Goal: Information Seeking & Learning: Learn about a topic

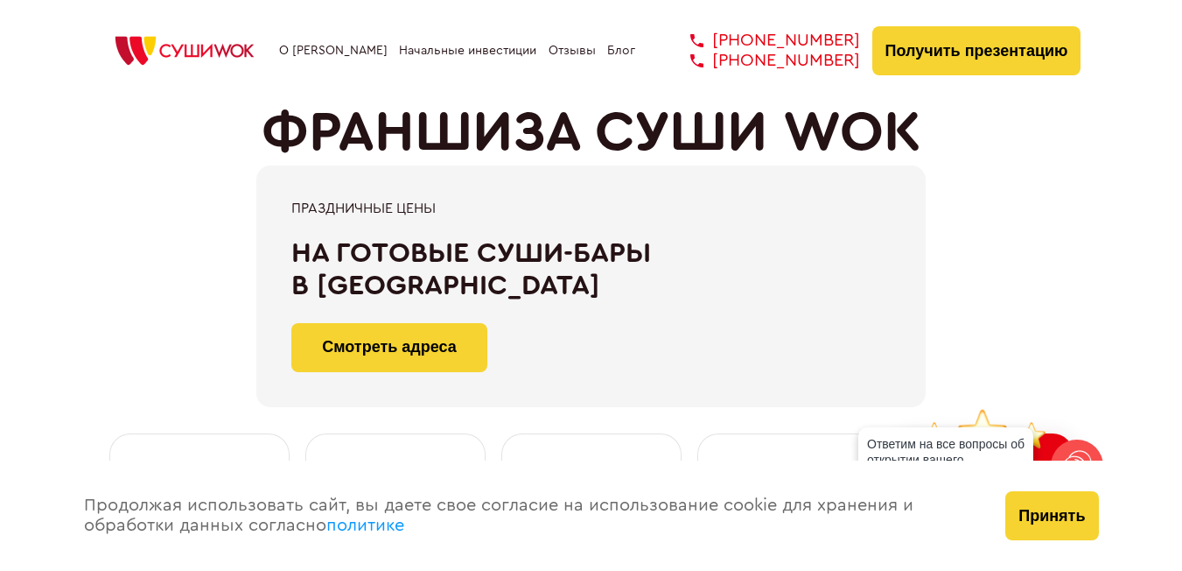
click at [330, 52] on link "О [PERSON_NAME]" at bounding box center [333, 51] width 109 height 14
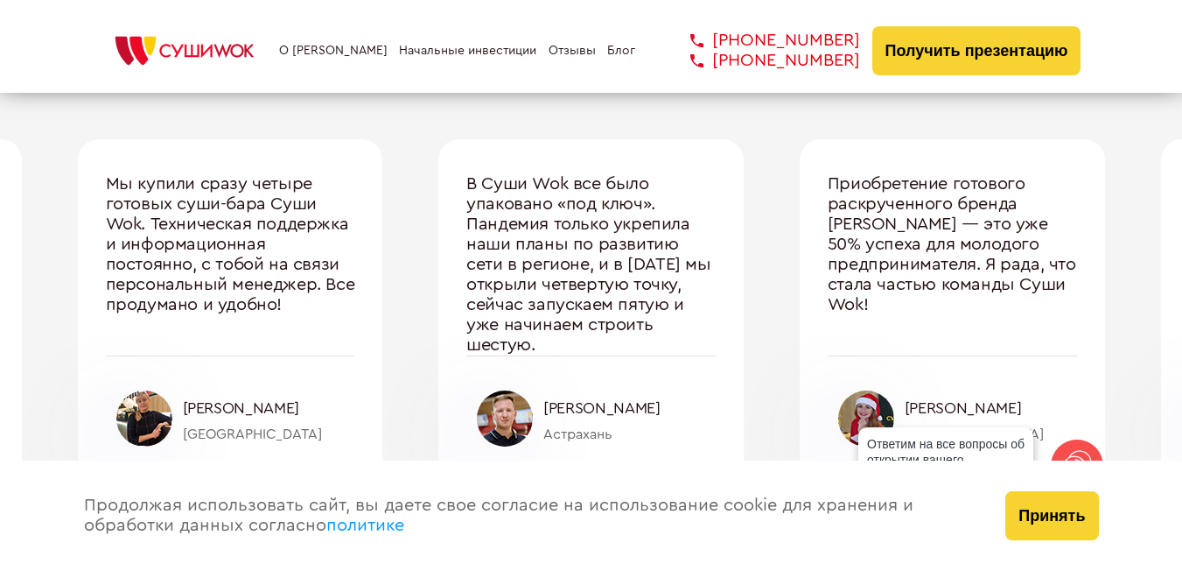
scroll to position [5895, 0]
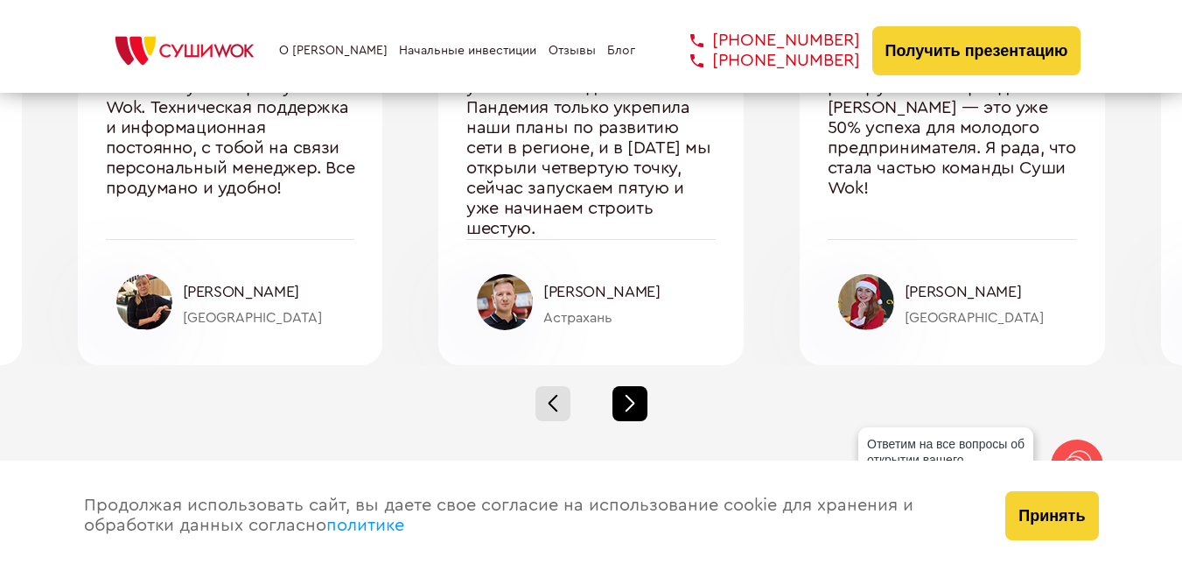
click at [632, 407] on div at bounding box center [630, 403] width 35 height 35
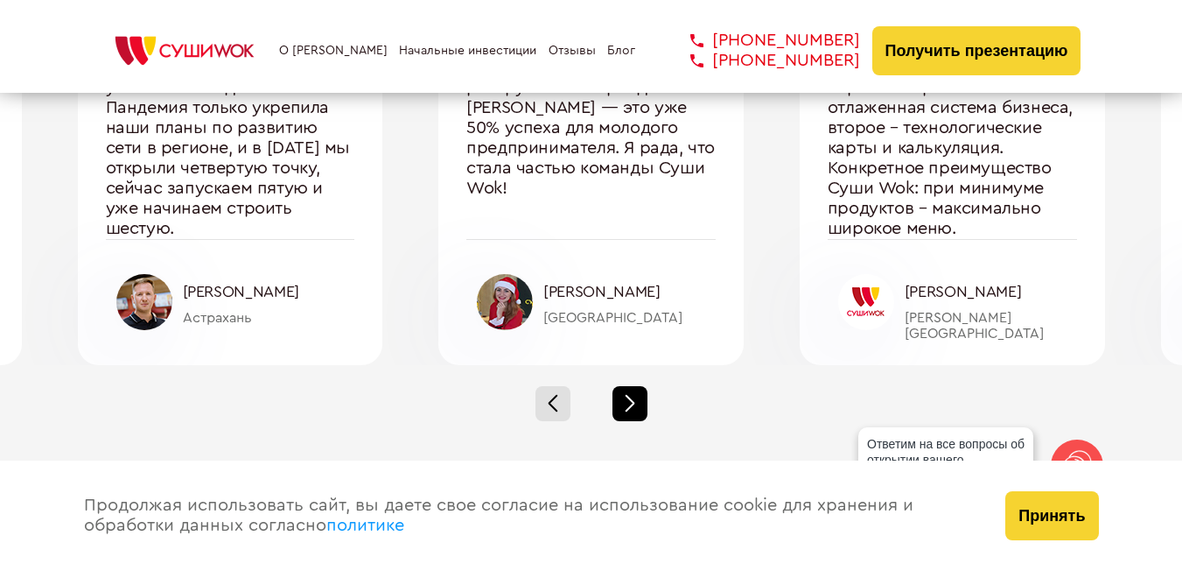
click at [632, 407] on div at bounding box center [630, 403] width 35 height 35
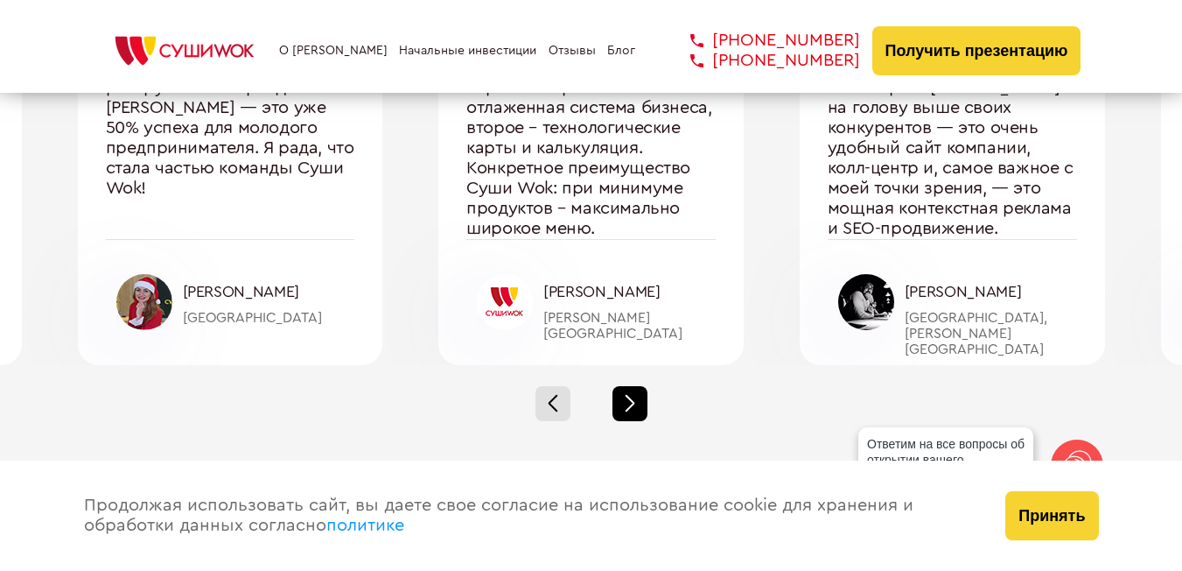
click at [632, 407] on div at bounding box center [630, 403] width 35 height 35
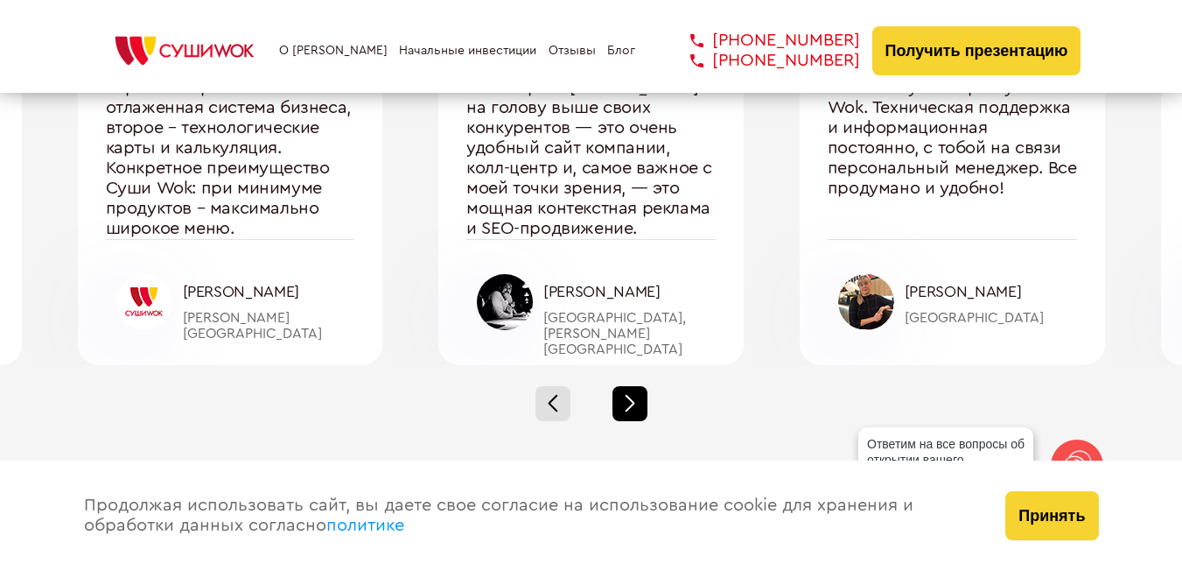
click at [632, 407] on div at bounding box center [630, 403] width 35 height 35
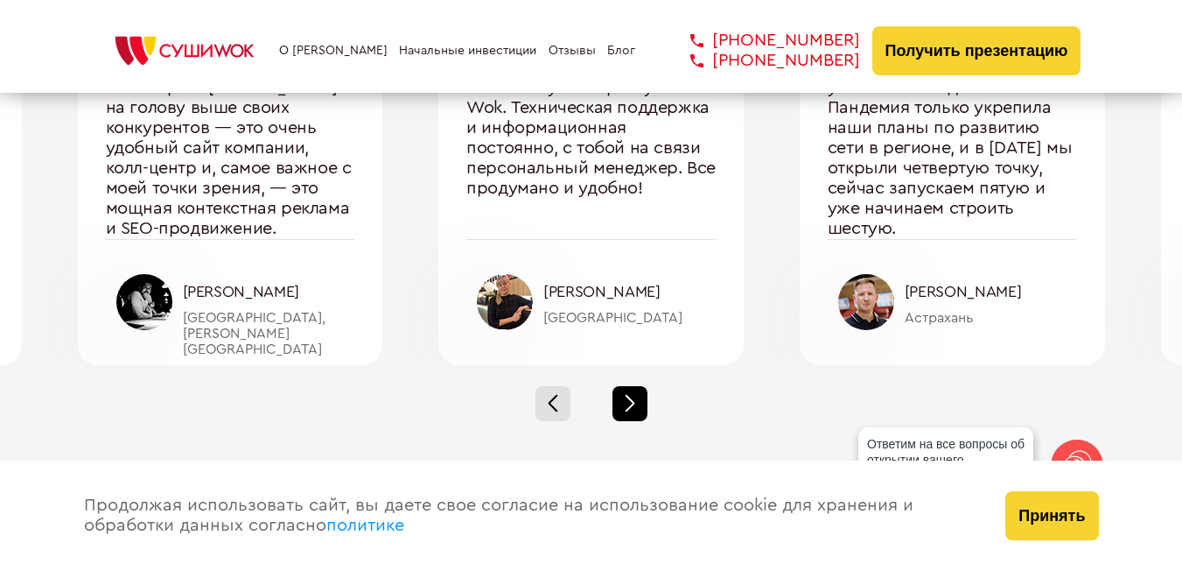
click at [632, 407] on div at bounding box center [630, 403] width 35 height 35
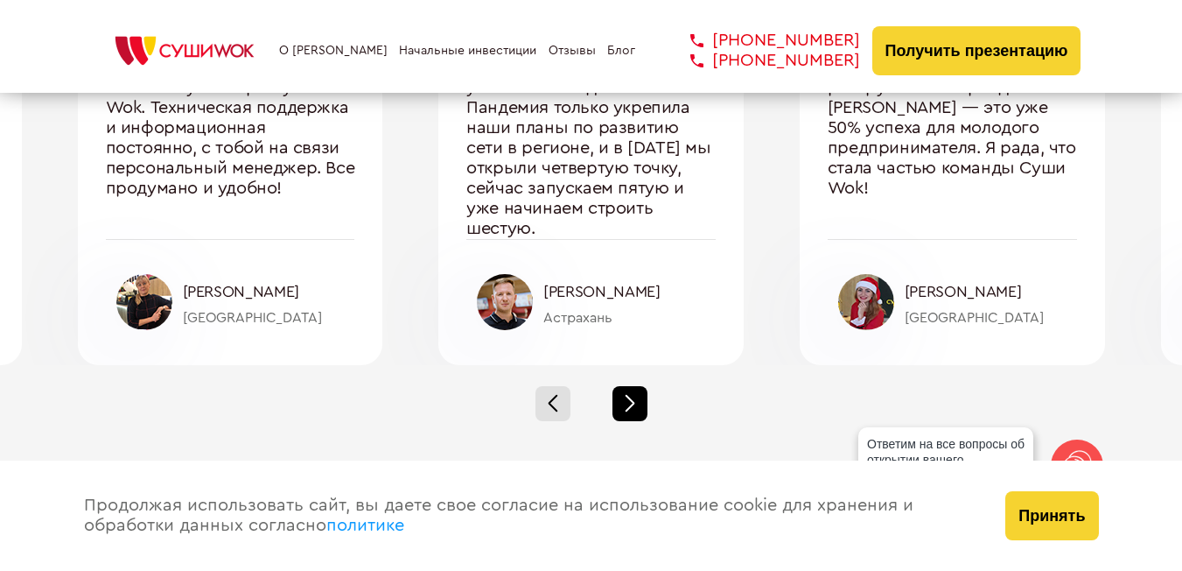
click at [632, 407] on div at bounding box center [630, 403] width 35 height 35
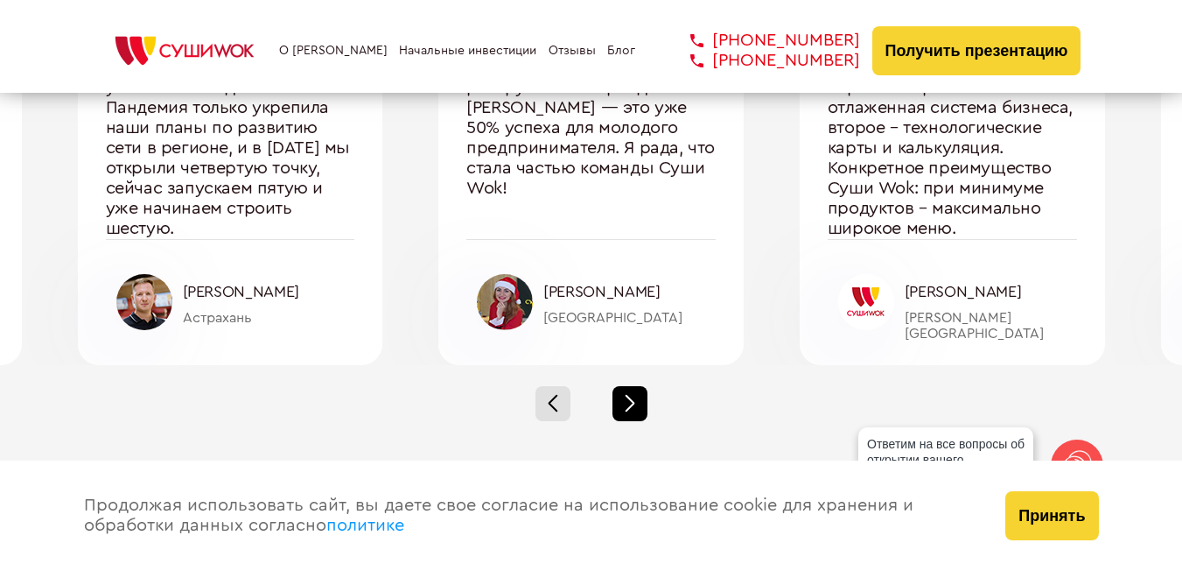
click at [632, 407] on div at bounding box center [630, 403] width 35 height 35
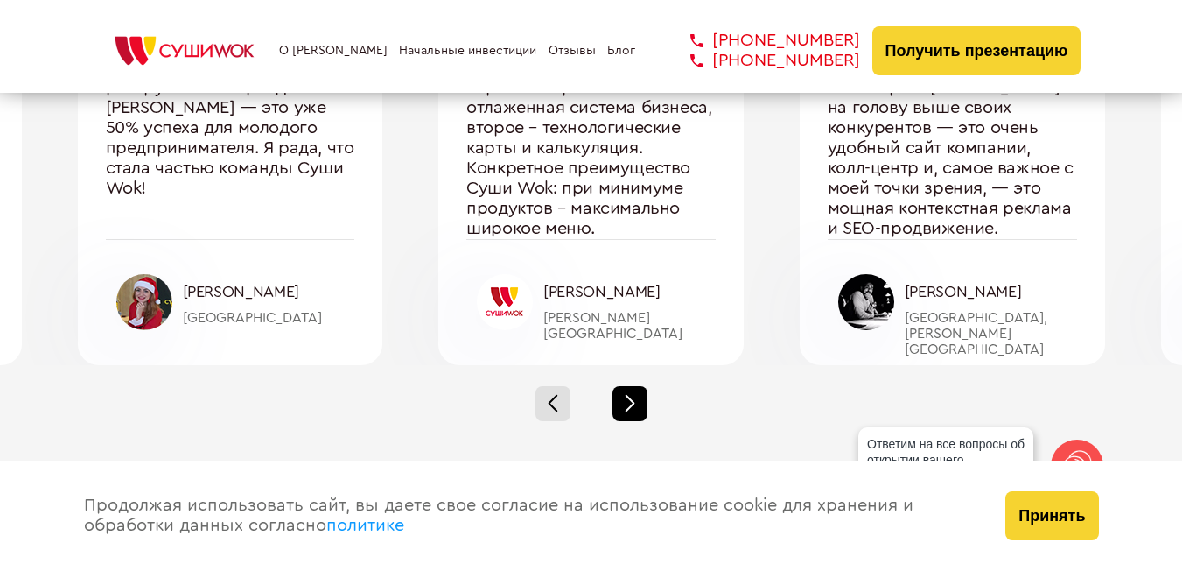
click at [632, 407] on div at bounding box center [630, 403] width 35 height 35
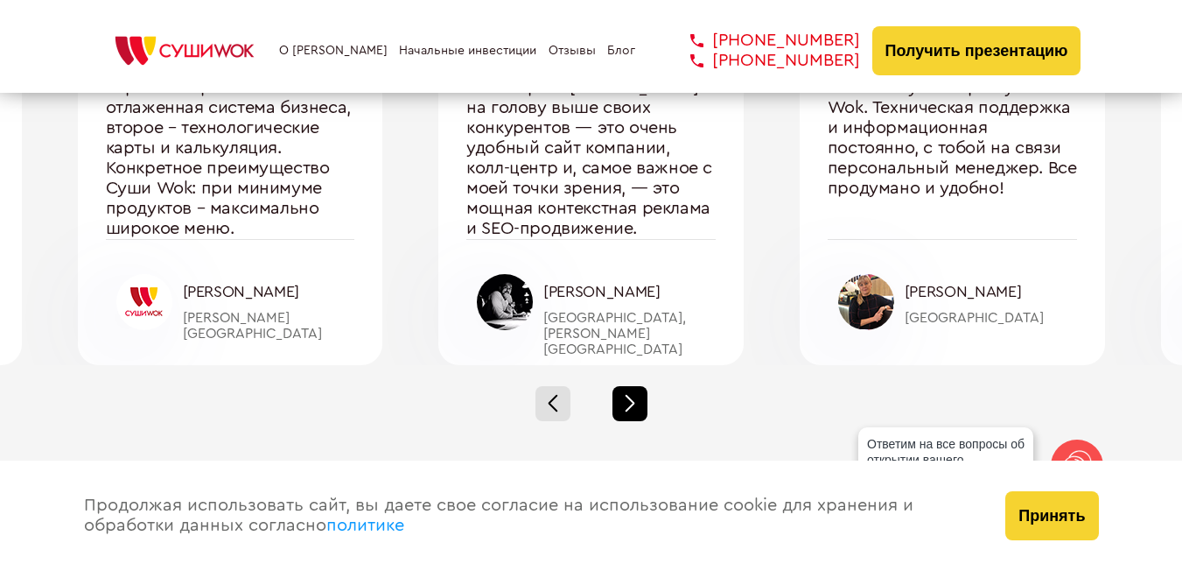
click at [632, 407] on div at bounding box center [630, 403] width 35 height 35
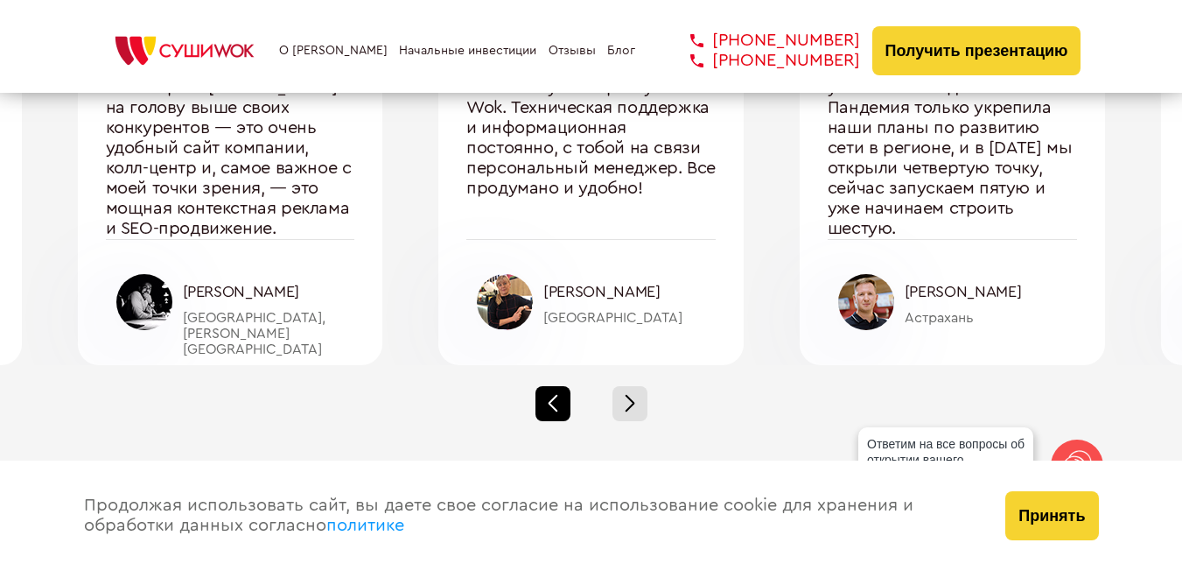
click at [560, 407] on div at bounding box center [553, 403] width 35 height 35
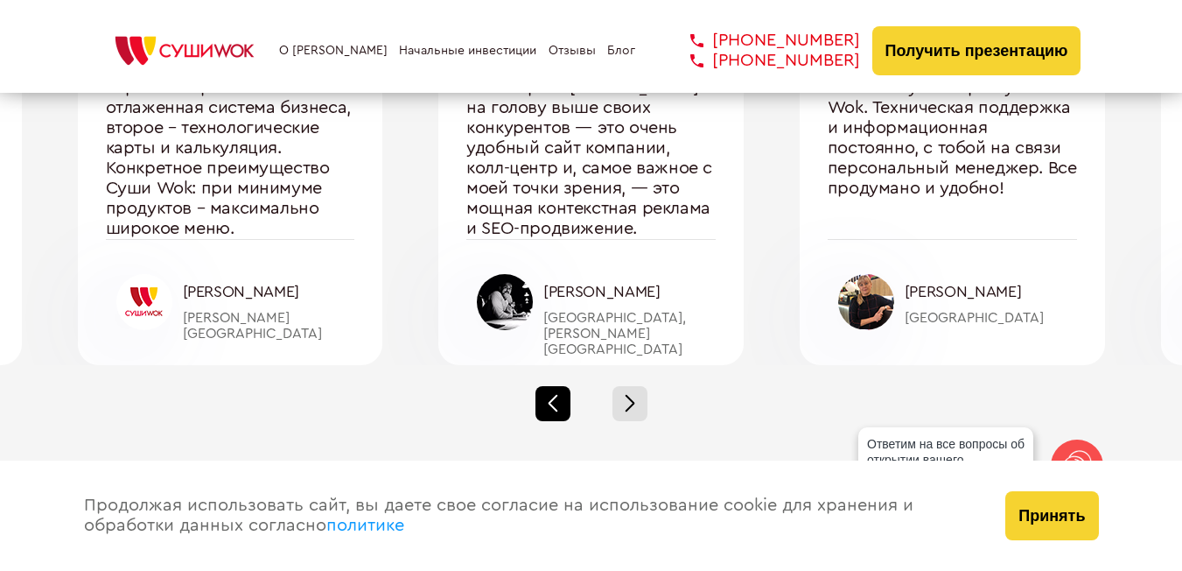
click at [545, 396] on div at bounding box center [553, 403] width 35 height 35
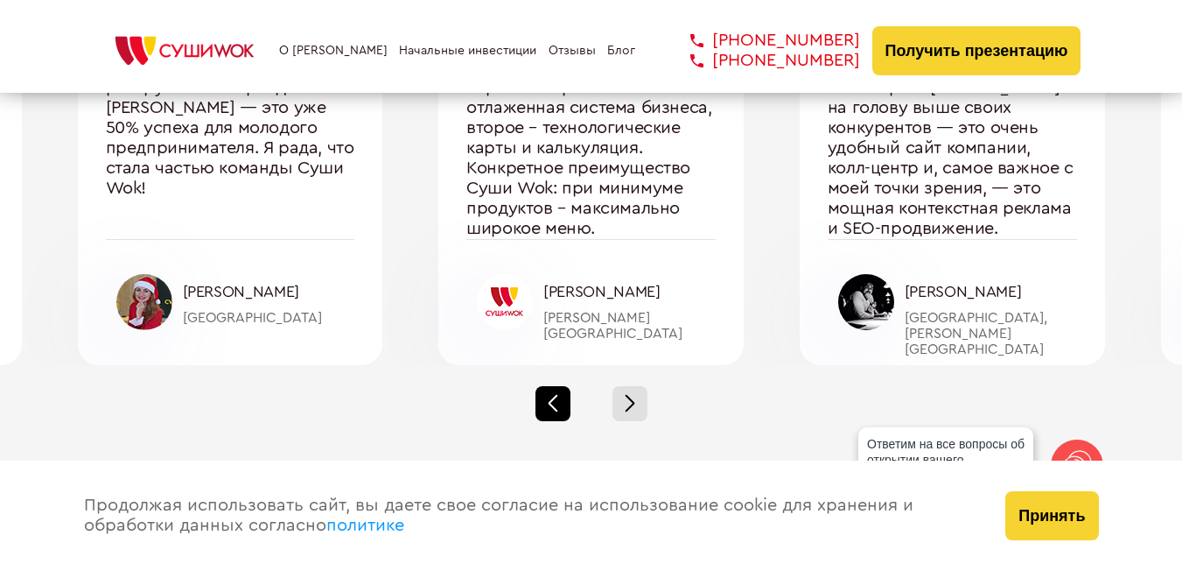
click at [545, 396] on div at bounding box center [553, 403] width 35 height 35
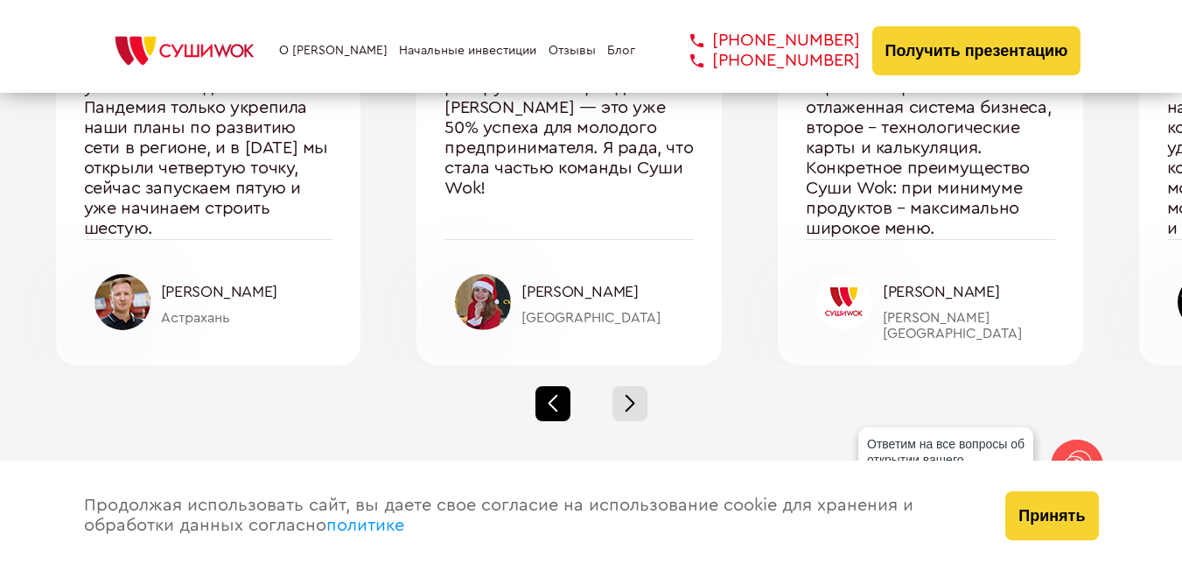
click at [545, 396] on div at bounding box center [553, 403] width 35 height 35
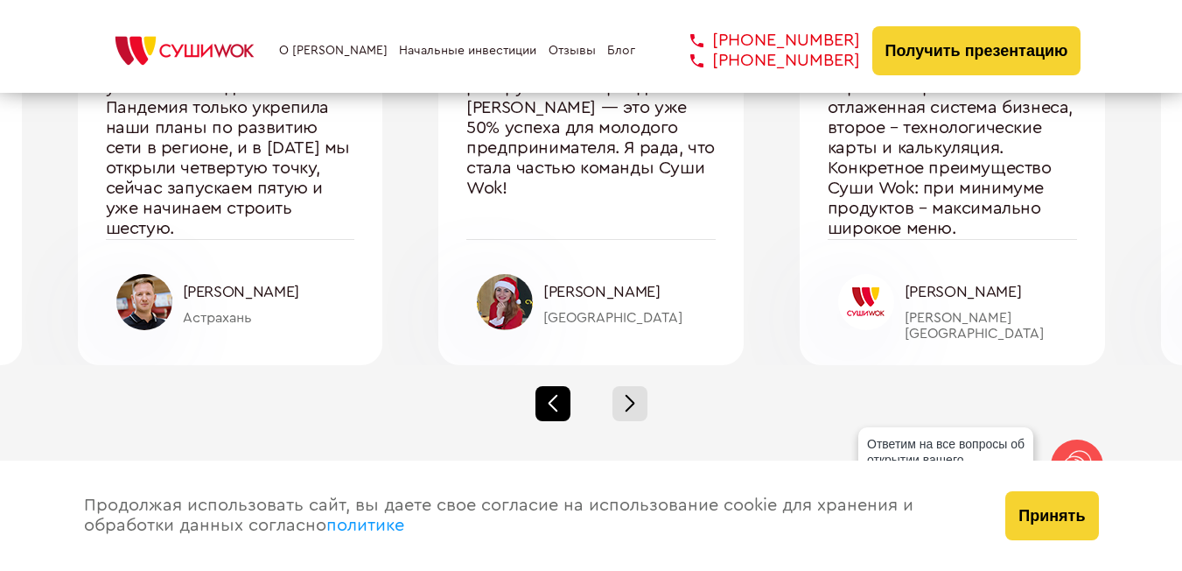
click at [543, 396] on div at bounding box center [553, 403] width 35 height 35
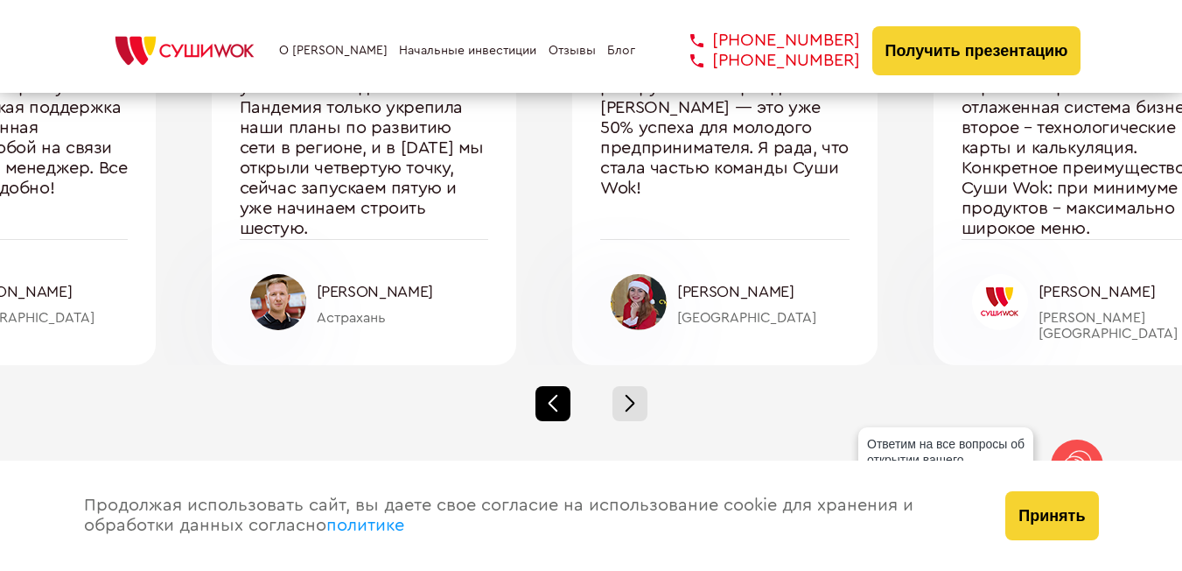
click at [543, 396] on div at bounding box center [553, 403] width 35 height 35
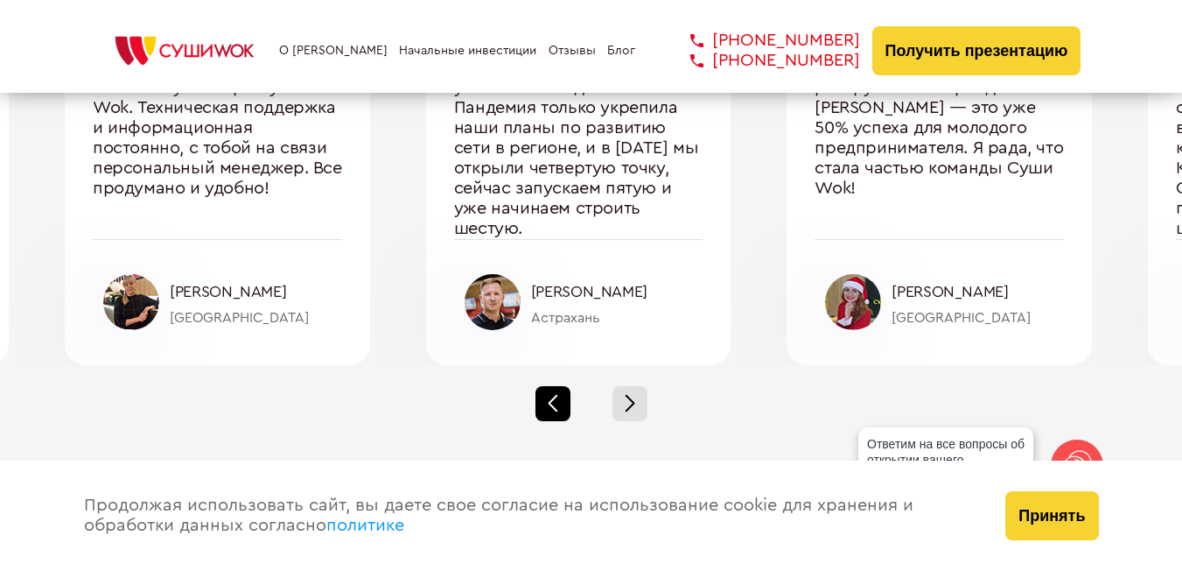
click at [542, 396] on div at bounding box center [553, 403] width 35 height 35
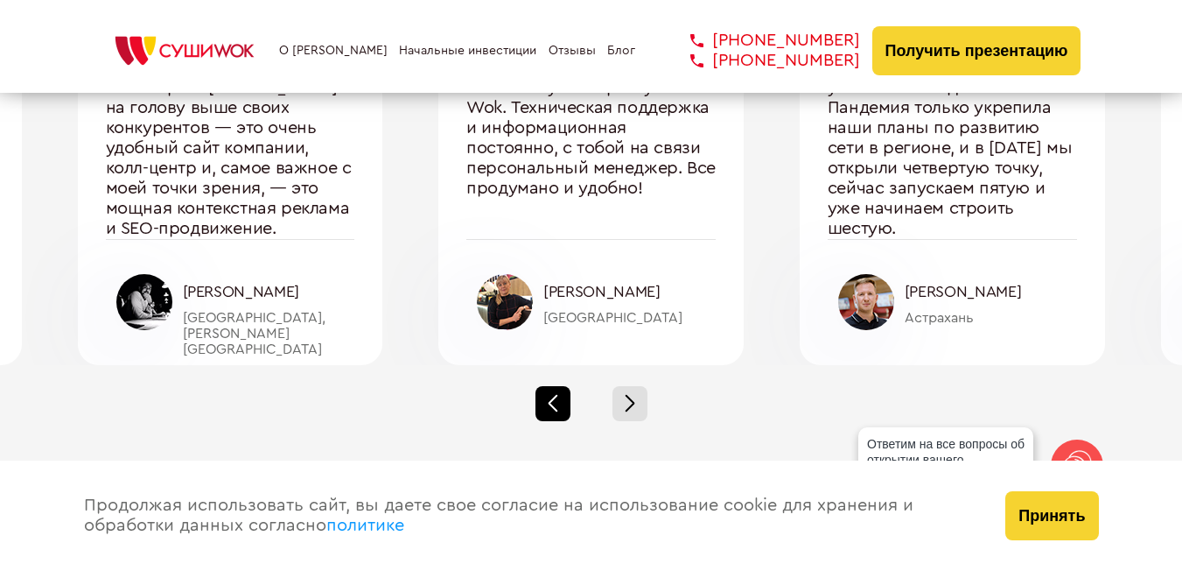
click at [541, 395] on div at bounding box center [553, 403] width 35 height 35
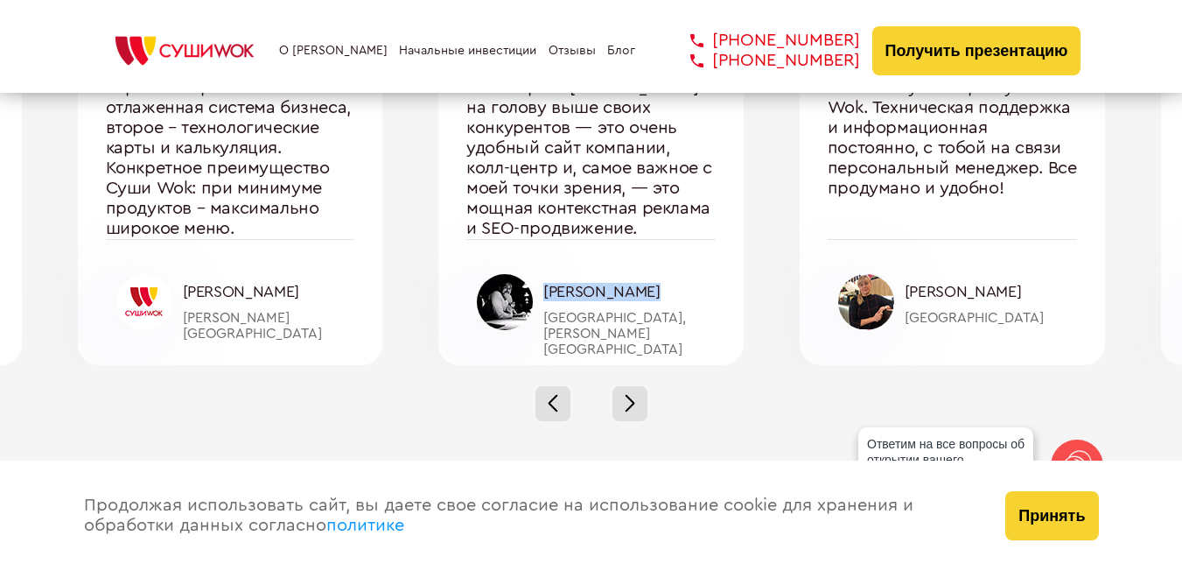
drag, startPoint x: 544, startPoint y: 290, endPoint x: 656, endPoint y: 293, distance: 112.1
click at [656, 293] on div "[PERSON_NAME]" at bounding box center [629, 292] width 172 height 18
copy div "[PERSON_NAME]"
